Goal: Task Accomplishment & Management: Use online tool/utility

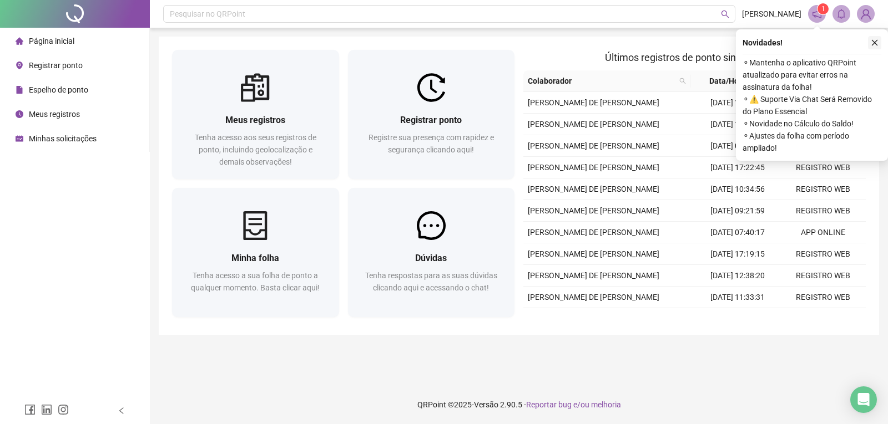
click at [873, 44] on icon "close" at bounding box center [875, 43] width 8 height 8
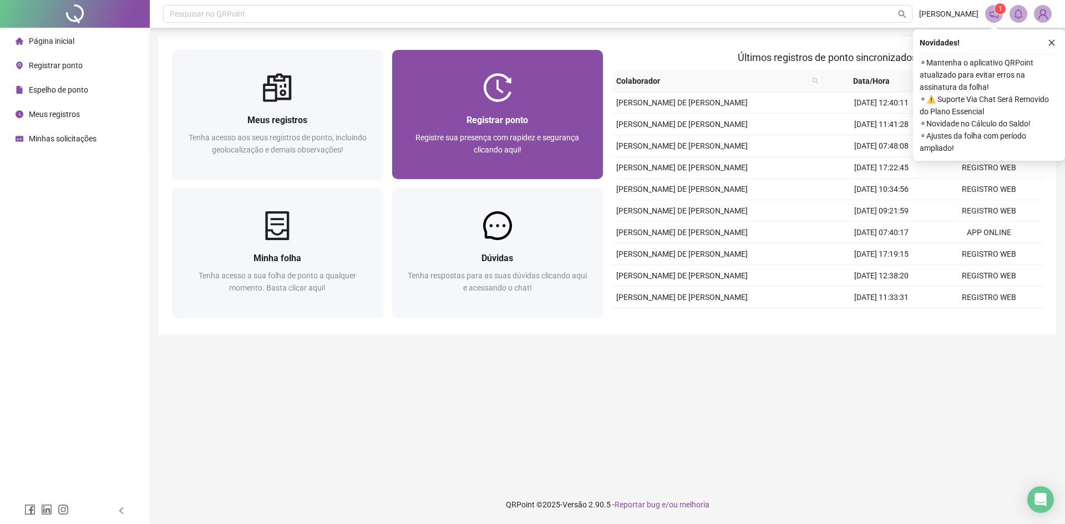
click at [519, 120] on span "Registrar ponto" at bounding box center [498, 120] width 62 height 11
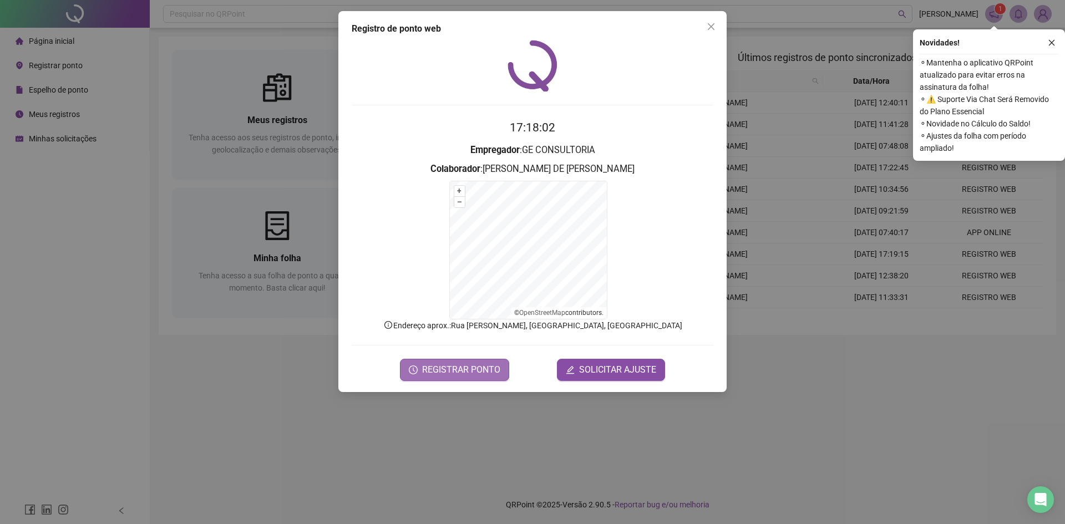
click at [459, 372] on span "REGISTRAR PONTO" at bounding box center [461, 369] width 78 height 13
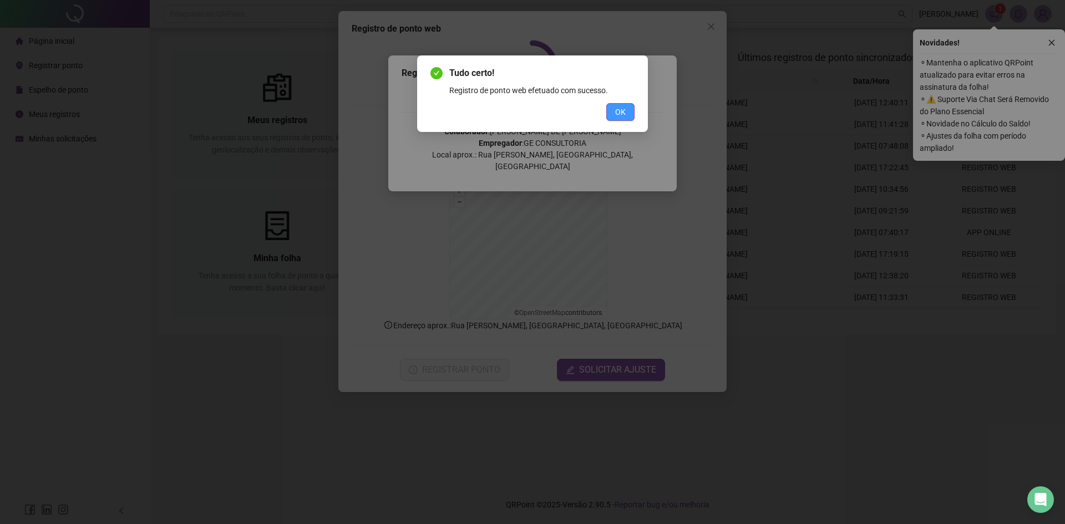
click at [617, 107] on span "OK" at bounding box center [620, 112] width 11 height 12
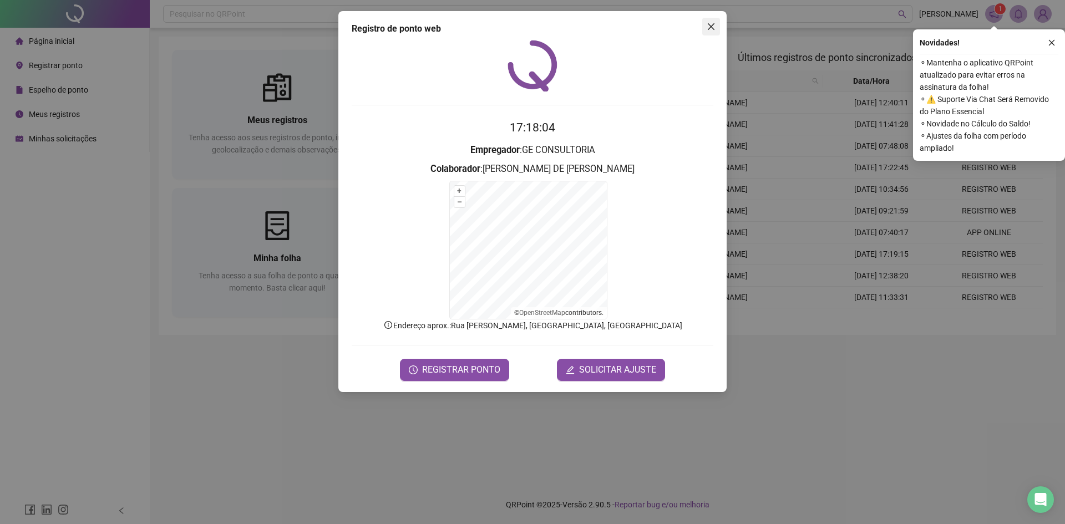
click at [713, 27] on icon "close" at bounding box center [711, 26] width 9 height 9
